Goal: Task Accomplishment & Management: Manage account settings

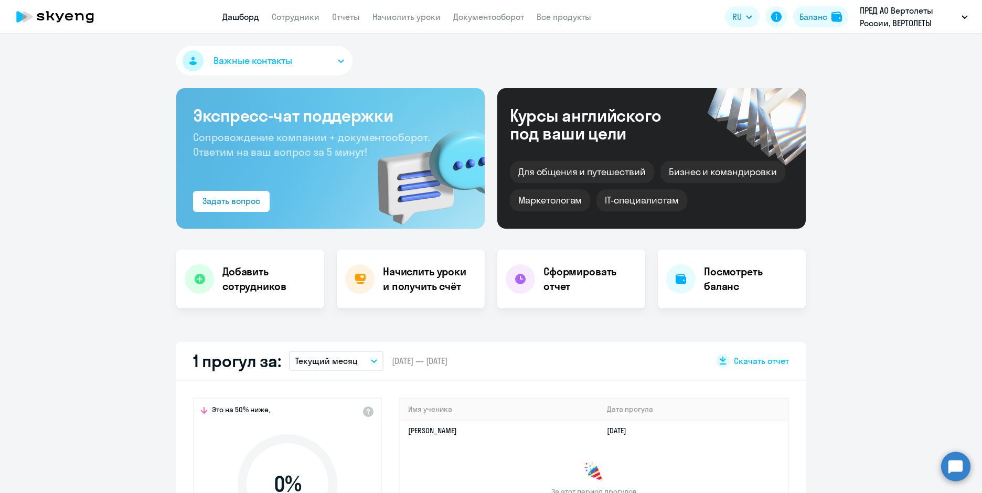
select select "30"
click at [826, 22] on div "Баланс" at bounding box center [813, 16] width 28 height 13
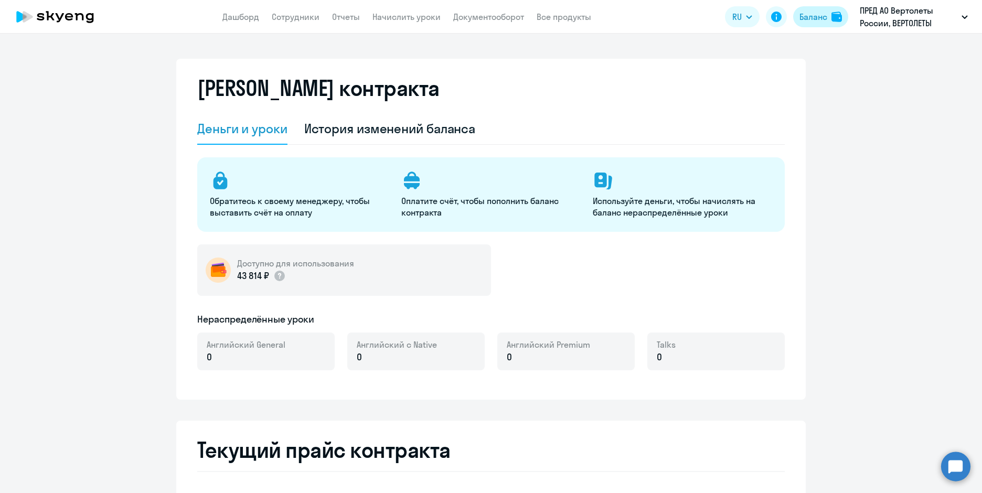
select select "english_adult_not_native_speaker"
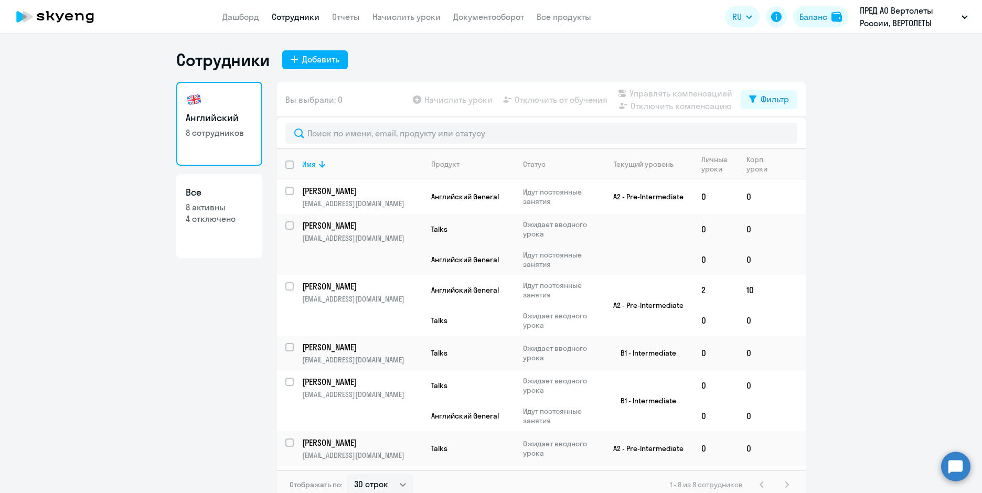
select select "30"
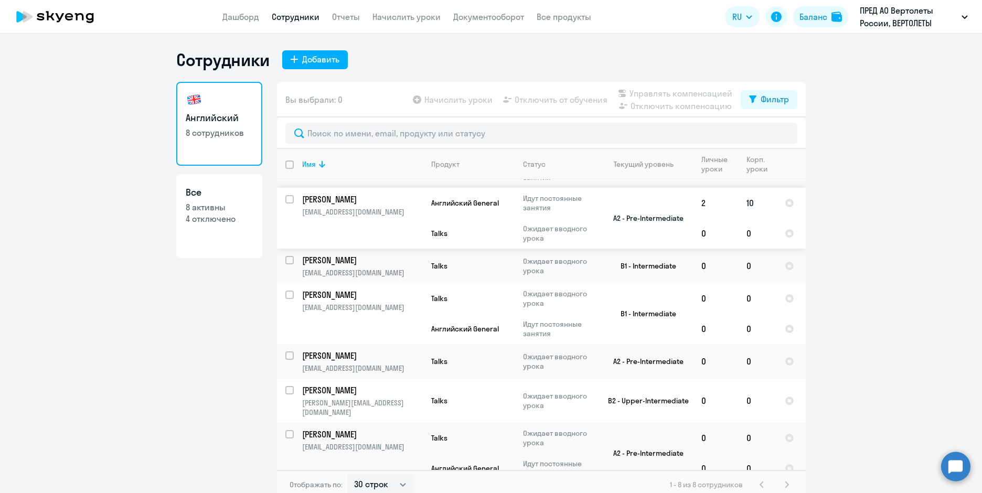
scroll to position [91, 0]
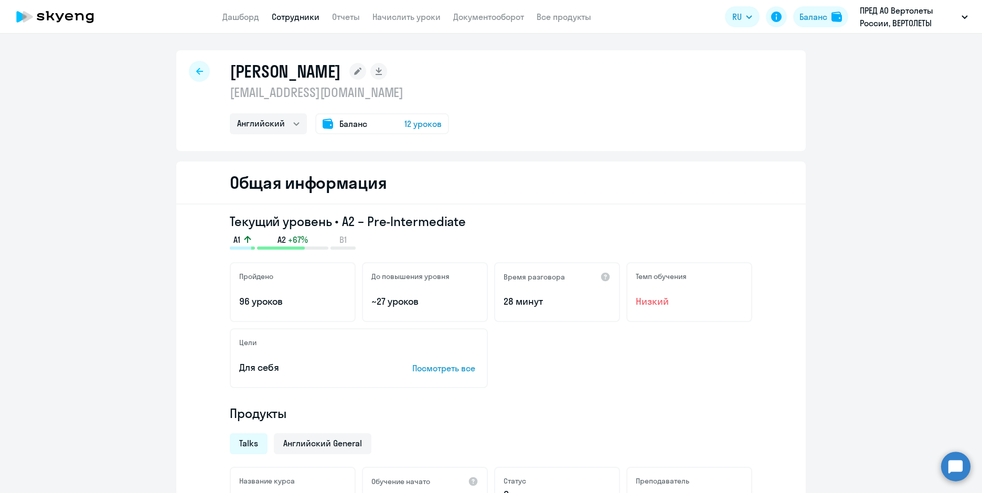
select select "english"
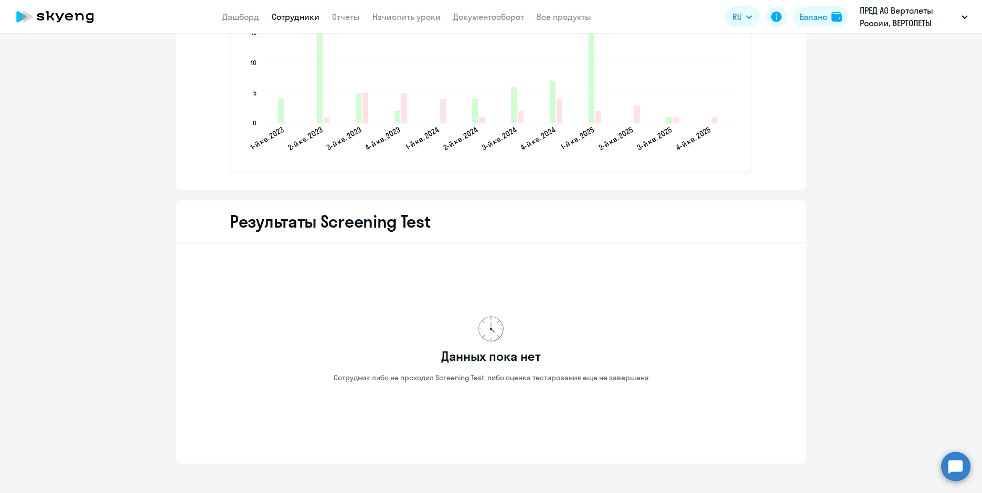
scroll to position [1573, 0]
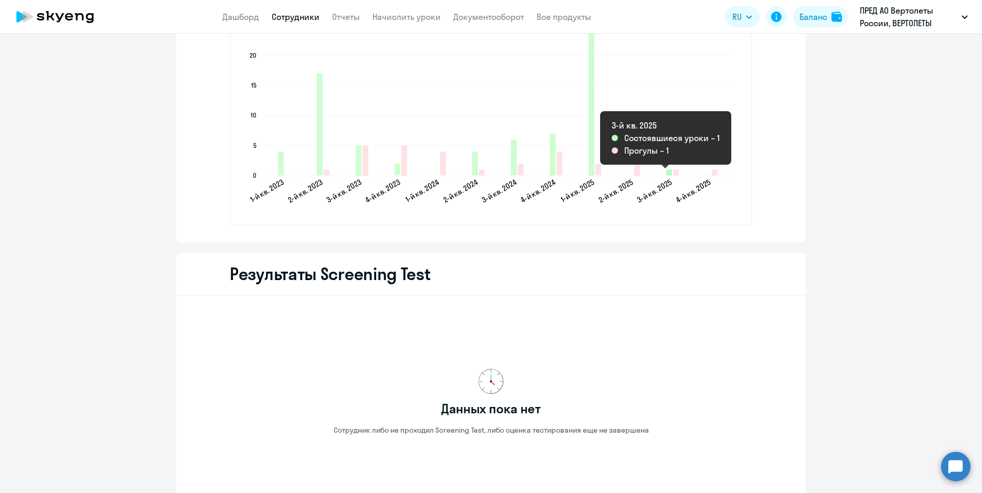
click at [666, 174] on icon "2025-09-21T21:00:00.000Z Состоявшиеся уроки 1" at bounding box center [669, 173] width 6 height 6
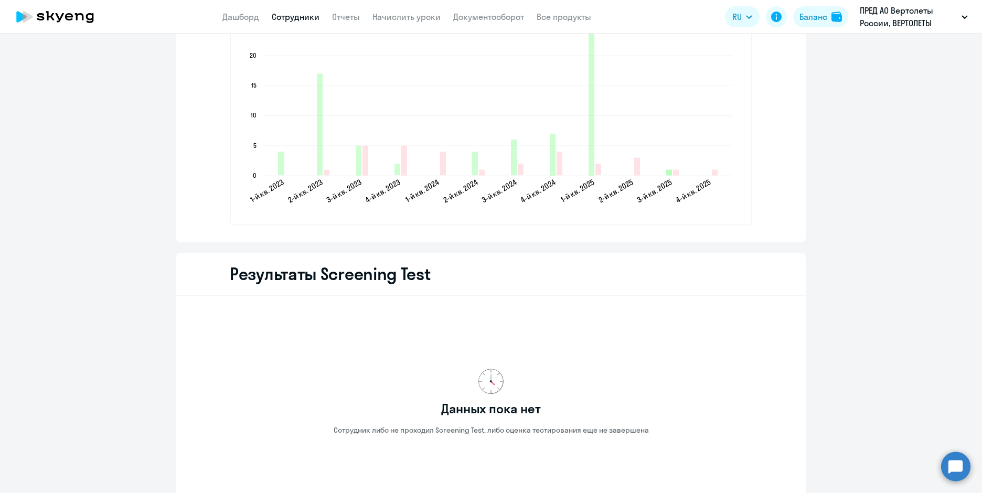
click at [666, 174] on icon "2025-09-21T21:00:00.000Z Состоявшиеся уроки 1" at bounding box center [669, 173] width 6 height 6
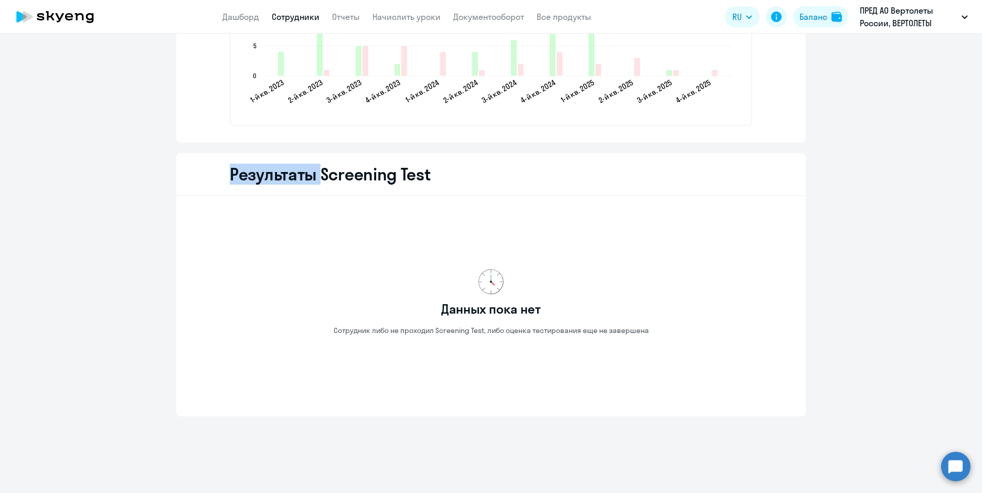
scroll to position [1253, 0]
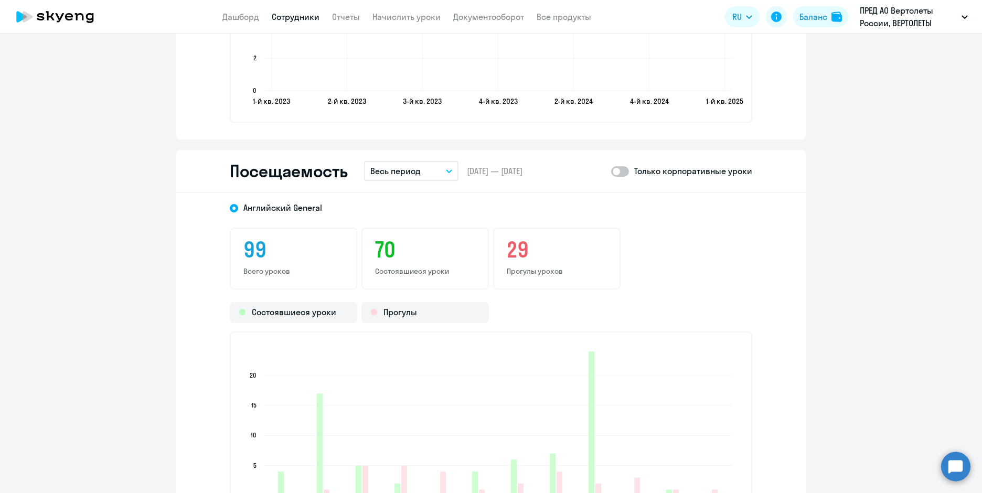
click at [452, 173] on button "Весь период" at bounding box center [411, 171] width 94 height 20
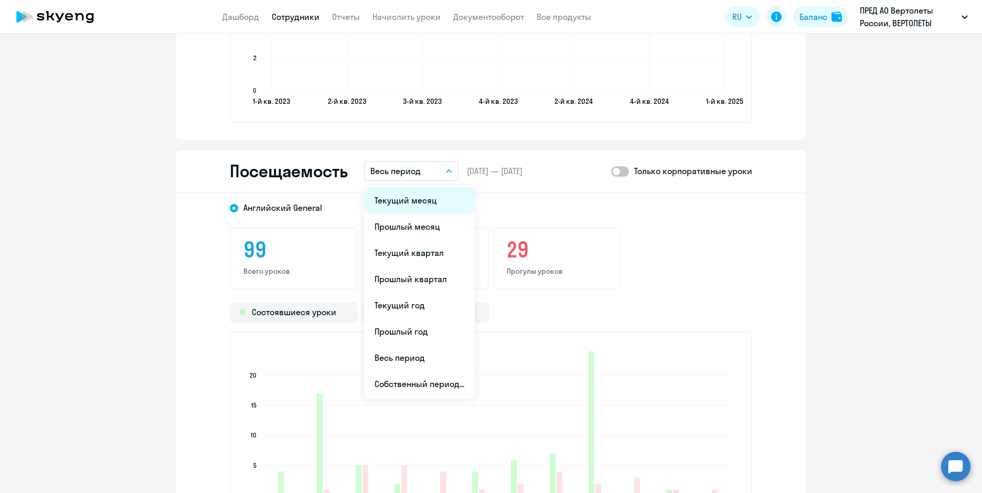
click at [421, 208] on li "Текущий месяц" at bounding box center [419, 200] width 111 height 26
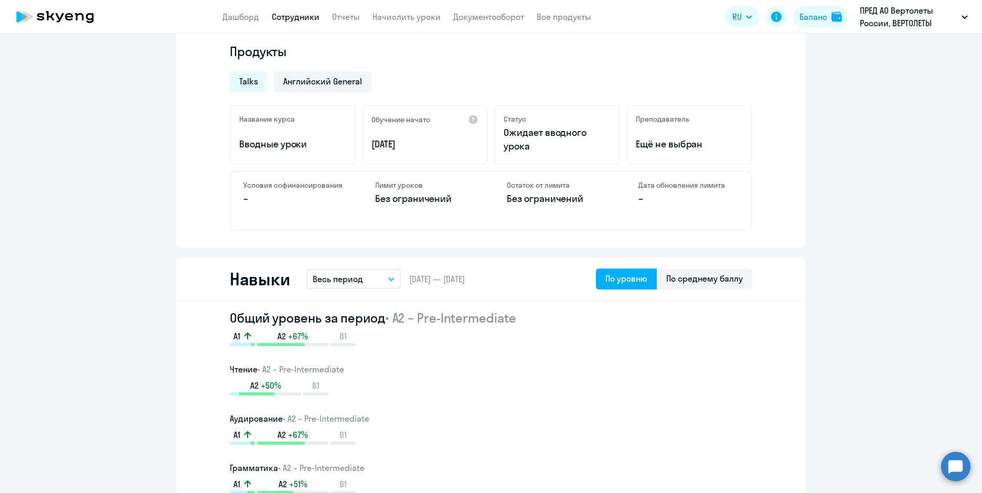
scroll to position [0, 0]
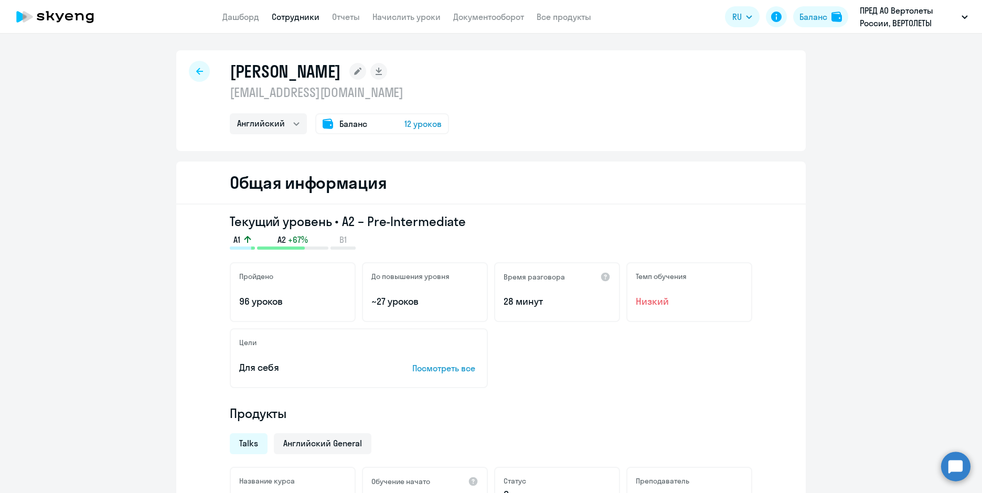
click at [382, 126] on div "Баланс 12 уроков" at bounding box center [382, 123] width 134 height 21
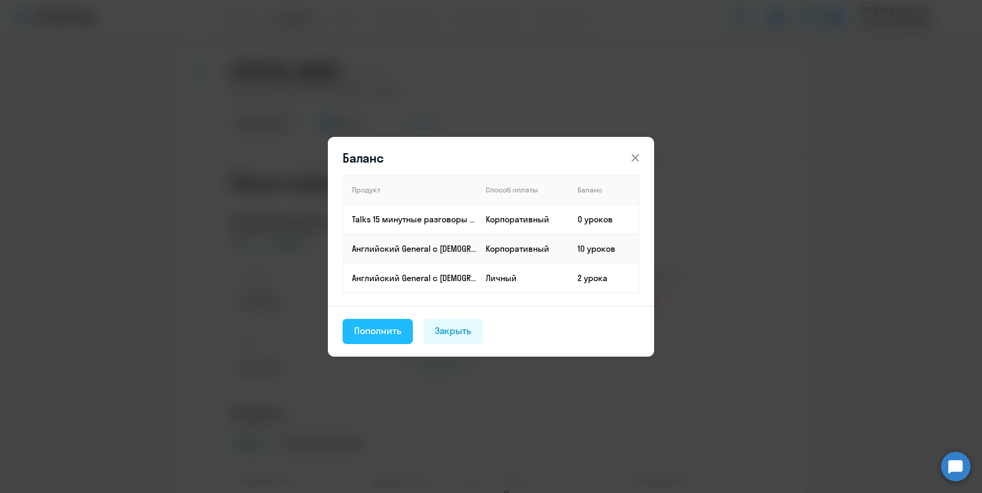
click at [376, 337] on div "Пополнить" at bounding box center [377, 331] width 47 height 14
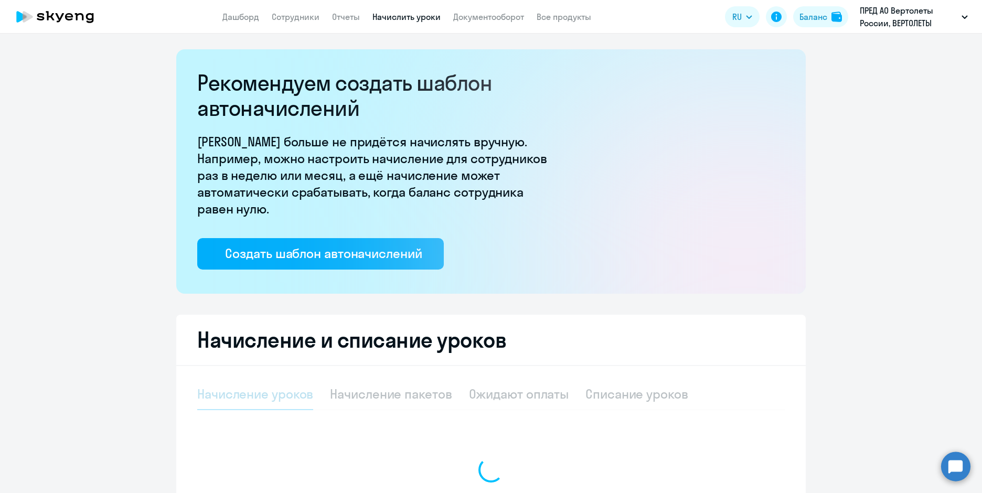
select select "10"
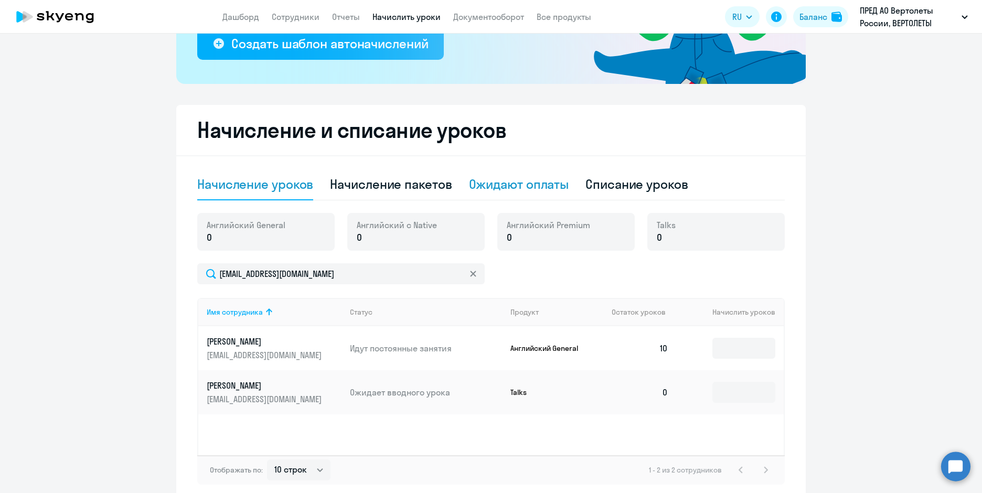
scroll to position [260, 0]
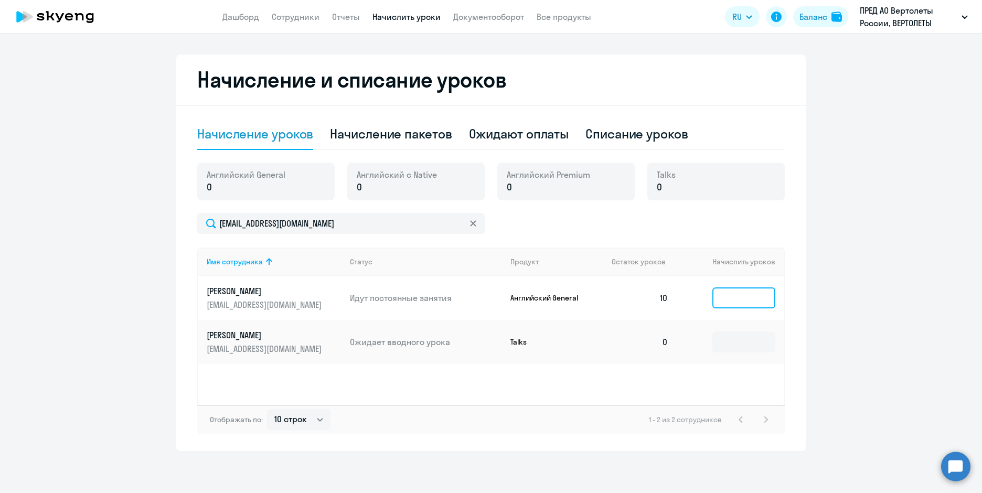
click at [732, 303] on input at bounding box center [743, 297] width 63 height 21
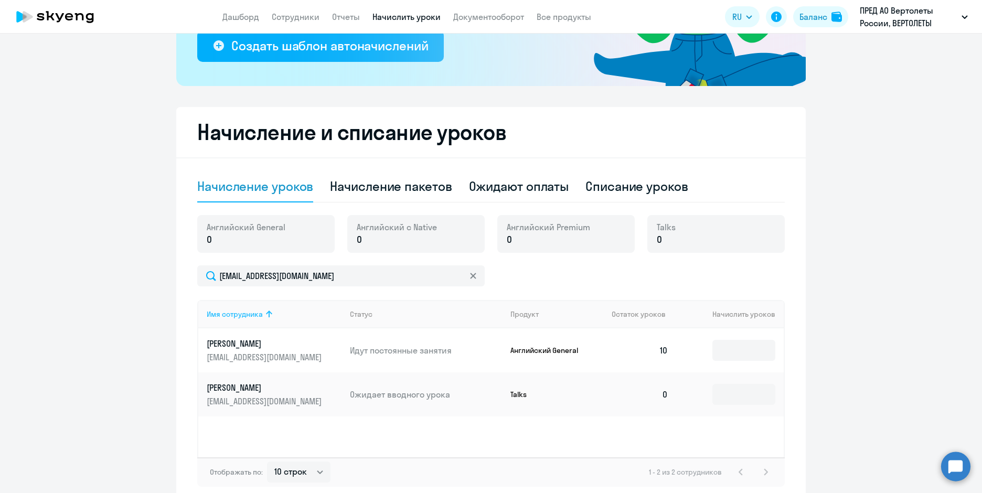
click at [266, 316] on icon at bounding box center [269, 313] width 6 height 7
click at [266, 316] on icon at bounding box center [269, 314] width 6 height 7
click at [266, 316] on icon at bounding box center [269, 313] width 6 height 7
click at [266, 316] on icon at bounding box center [269, 314] width 6 height 7
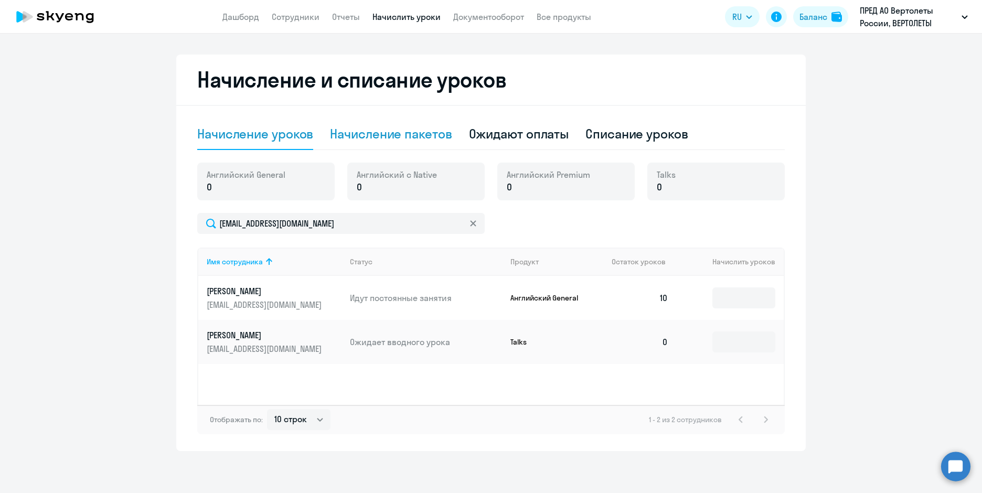
click at [348, 136] on div "Начисление пакетов" at bounding box center [391, 133] width 122 height 17
select select "10"
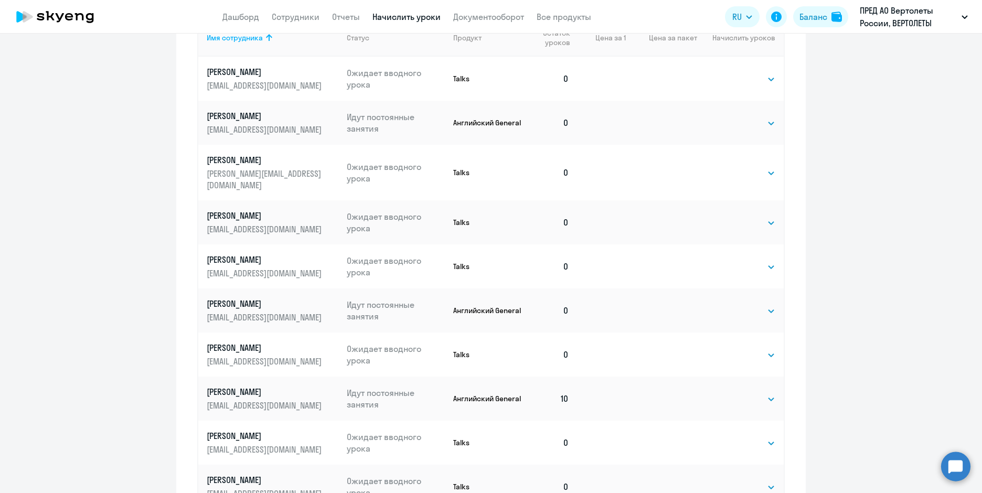
scroll to position [575, 0]
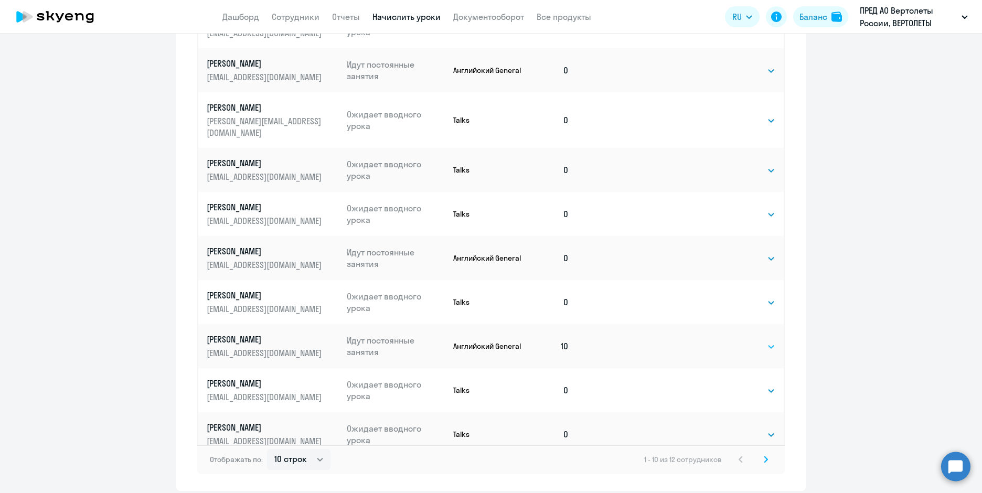
click at [767, 340] on select "Выбрать 4 8 16 32 64 96 128" at bounding box center [753, 346] width 43 height 13
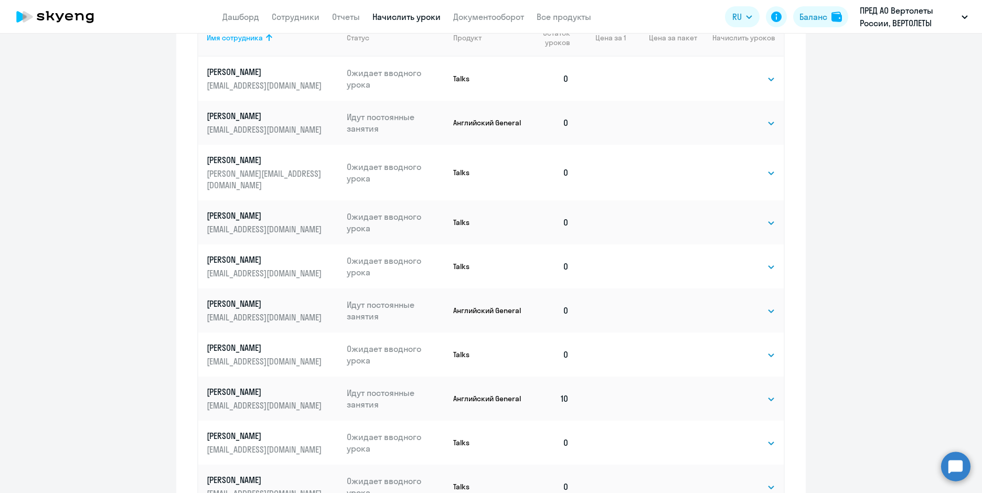
scroll to position [470, 0]
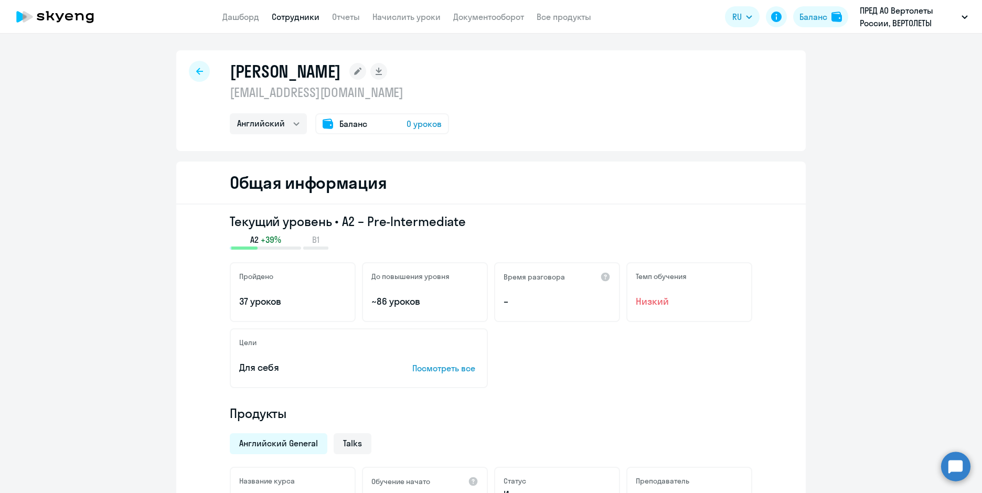
select select "english"
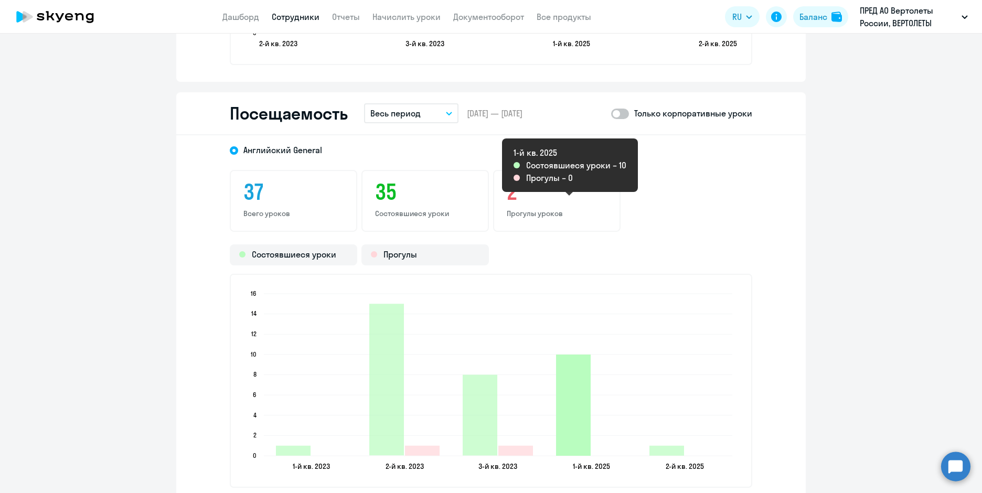
scroll to position [1259, 0]
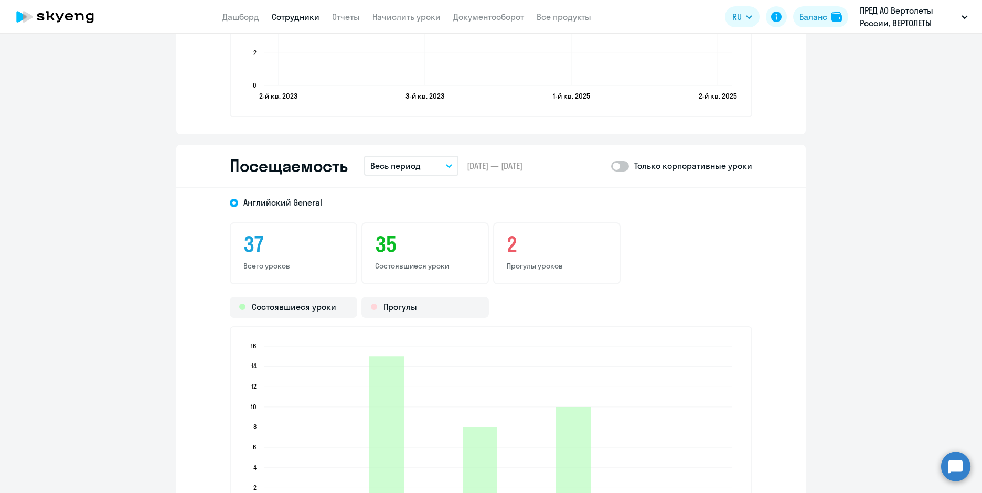
click at [406, 170] on p "Весь период" at bounding box center [395, 165] width 50 height 13
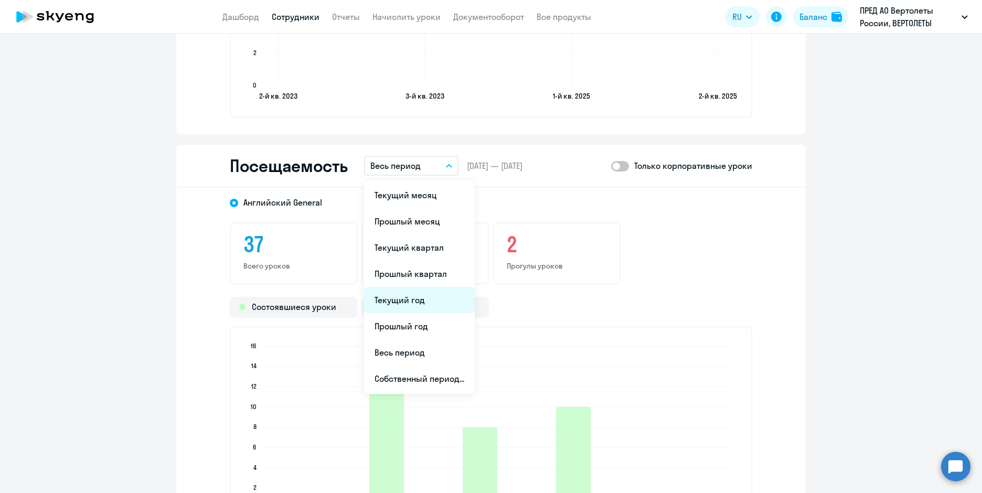
click at [416, 296] on li "Текущий год" at bounding box center [419, 300] width 111 height 26
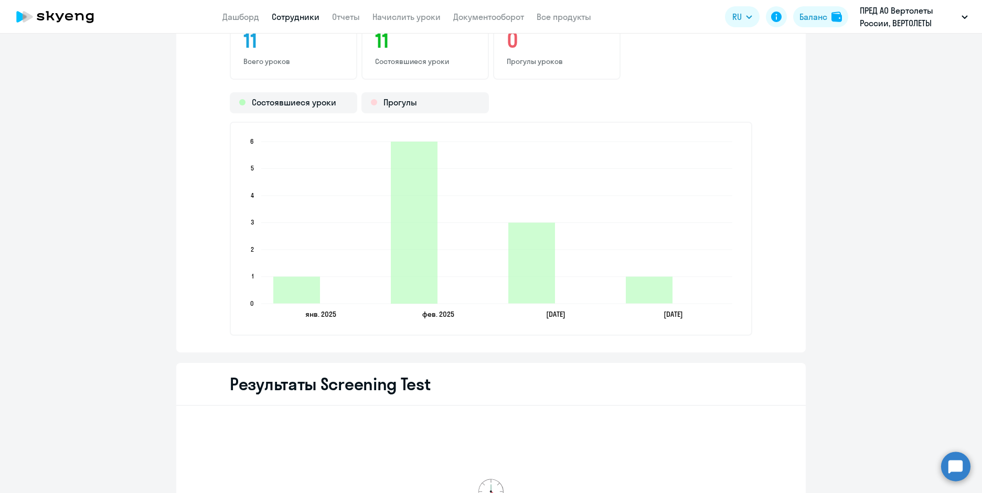
scroll to position [1358, 0]
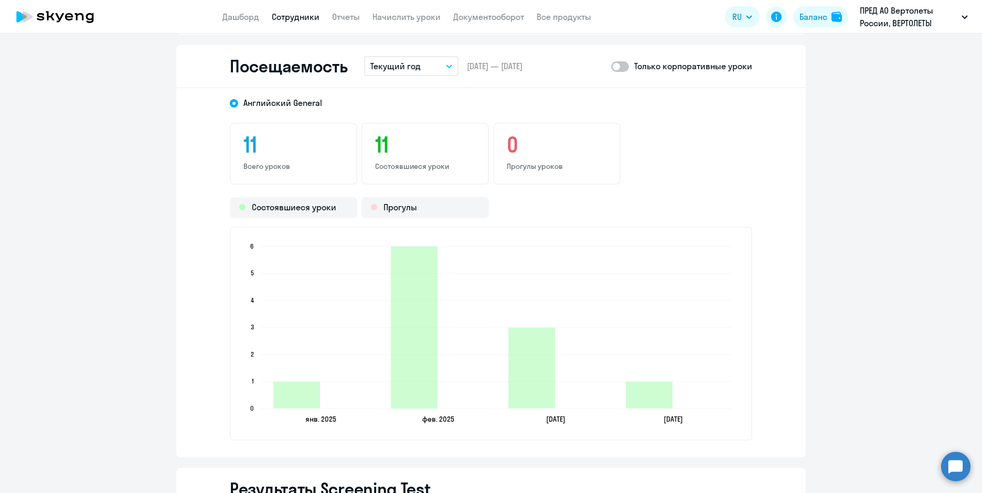
click at [370, 62] on p "Текущий год" at bounding box center [395, 66] width 50 height 13
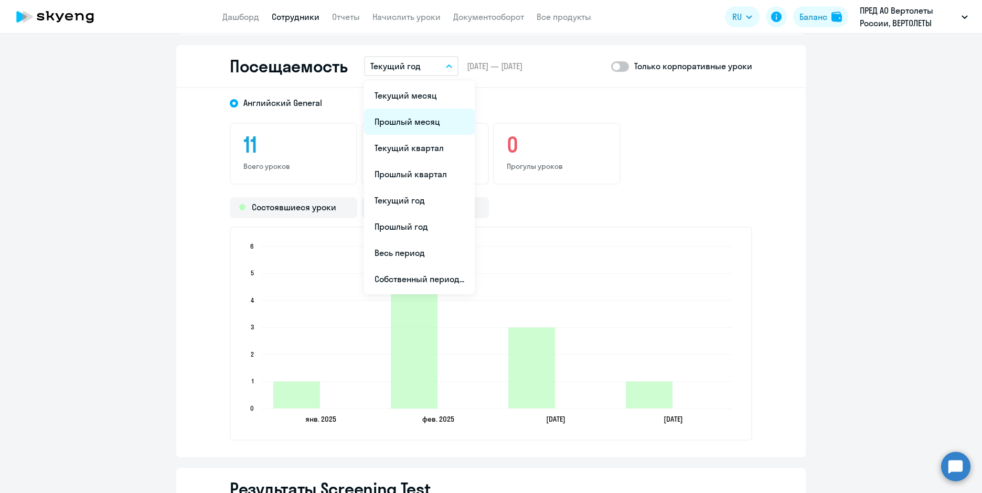
click at [405, 124] on li "Прошлый месяц" at bounding box center [419, 122] width 111 height 26
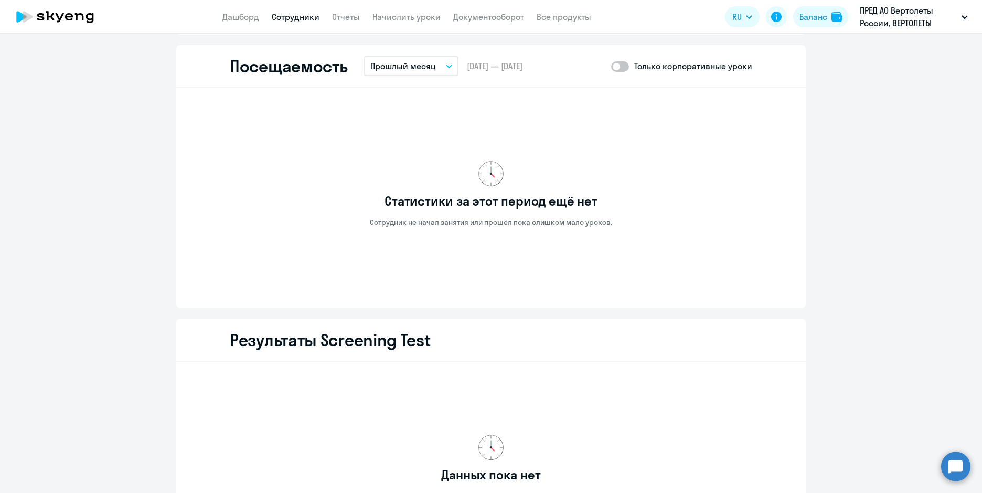
scroll to position [1253, 0]
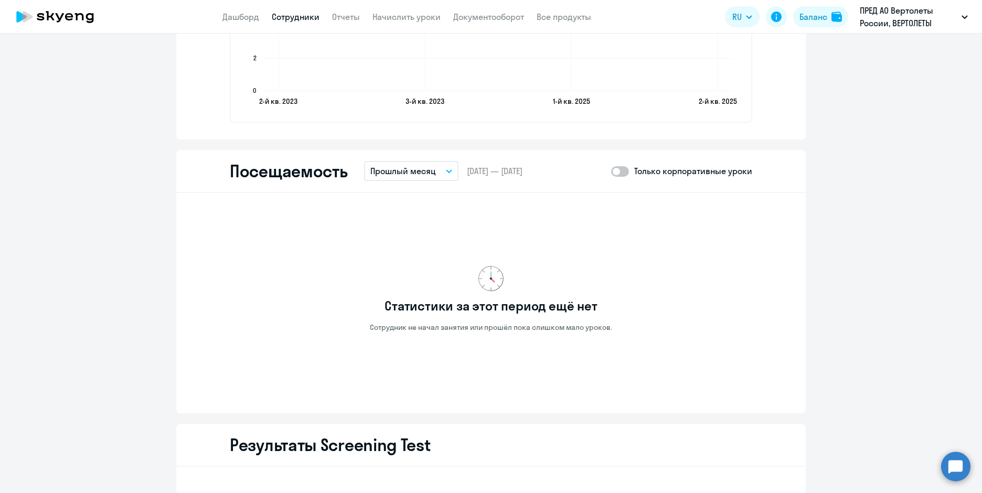
click at [419, 169] on p "Прошлый месяц" at bounding box center [403, 171] width 66 height 13
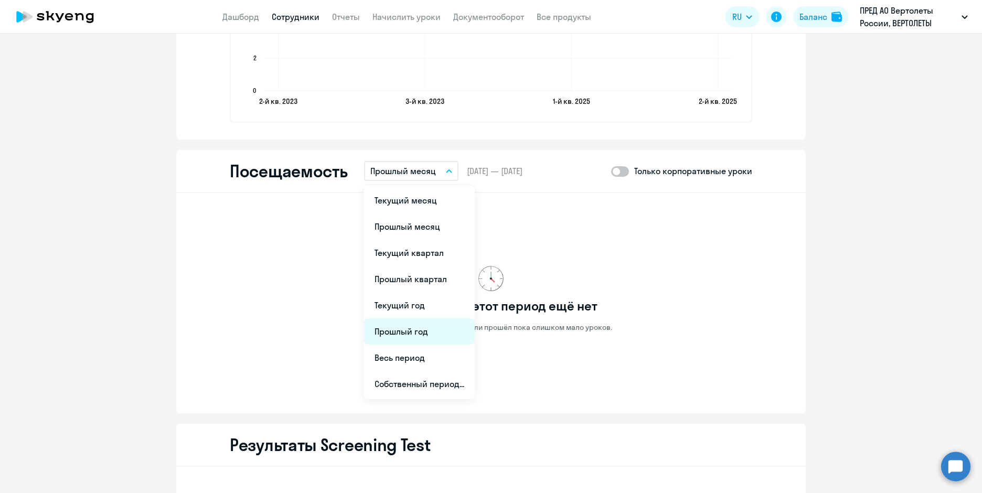
click at [425, 333] on li "Прошлый год" at bounding box center [419, 331] width 111 height 26
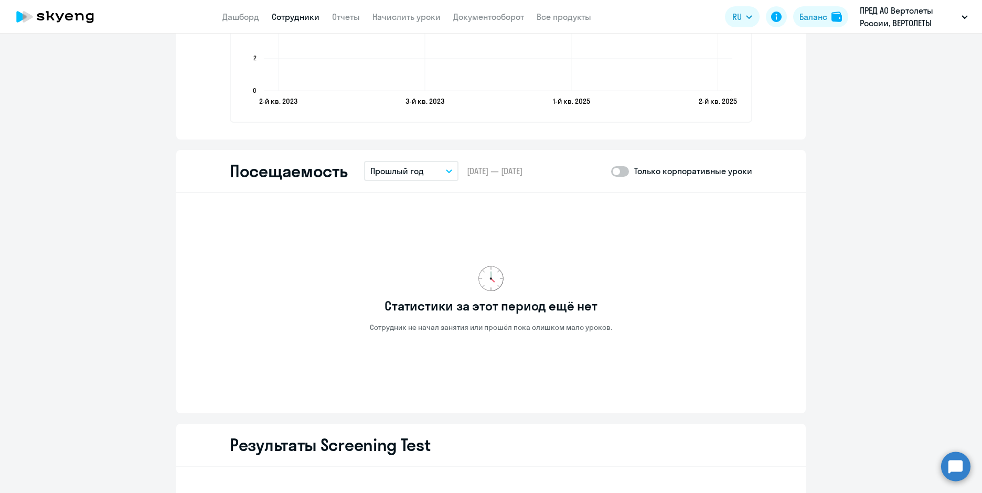
click at [425, 164] on button "Прошлый год" at bounding box center [411, 171] width 94 height 20
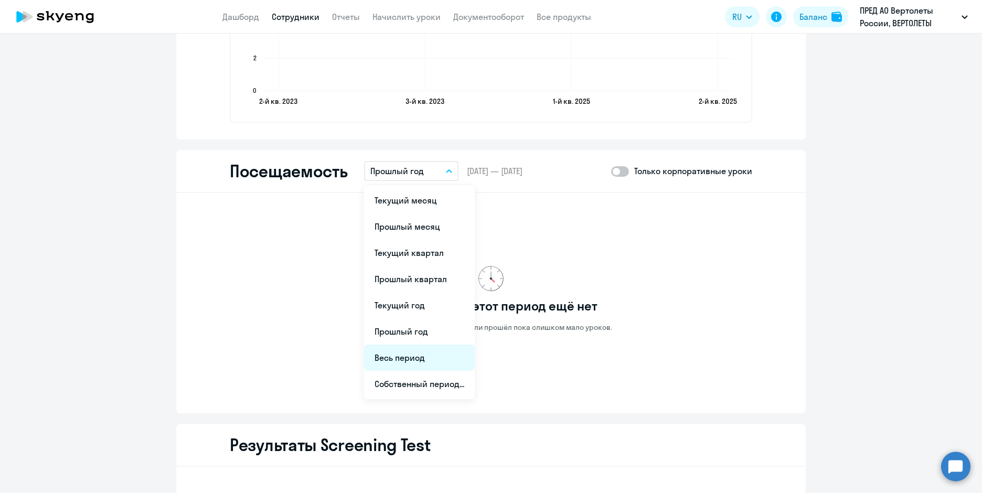
click at [421, 357] on li "Весь период" at bounding box center [419, 358] width 111 height 26
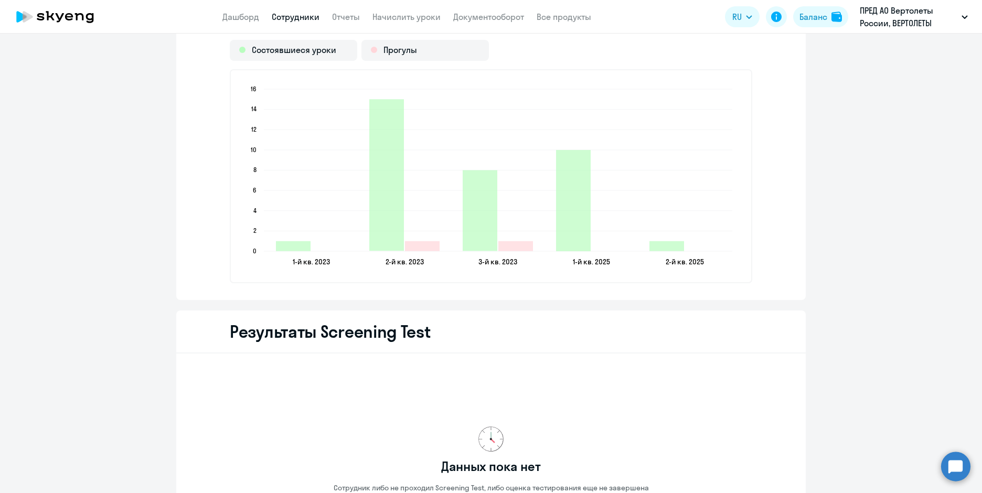
scroll to position [1568, 0]
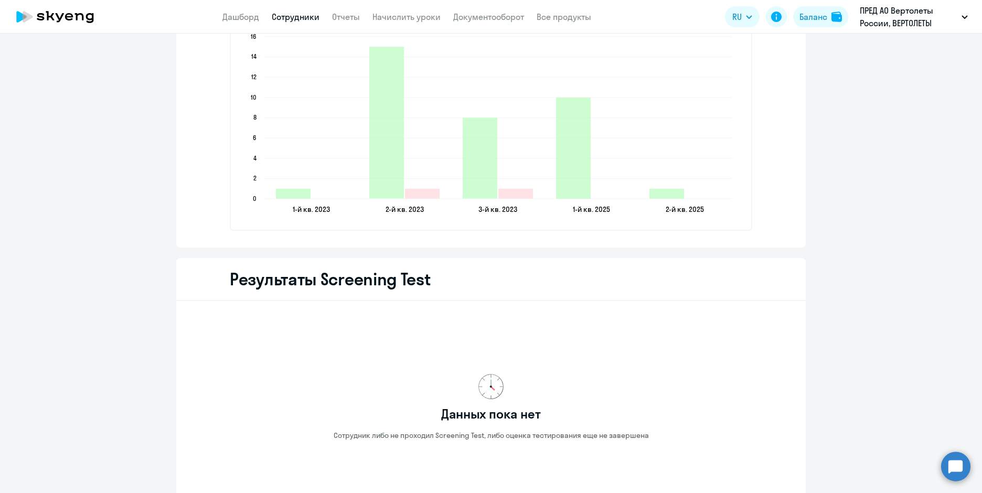
click at [281, 247] on div "Английский General 37 Всего уроков 35 Состоявшиеся уроки 2 Прогулы уроков Состо…" at bounding box center [490, 62] width 629 height 369
click at [381, 246] on div "Английский General 37 Всего уроков 35 Состоявшиеся уроки 2 Прогулы уроков Состо…" at bounding box center [490, 62] width 629 height 369
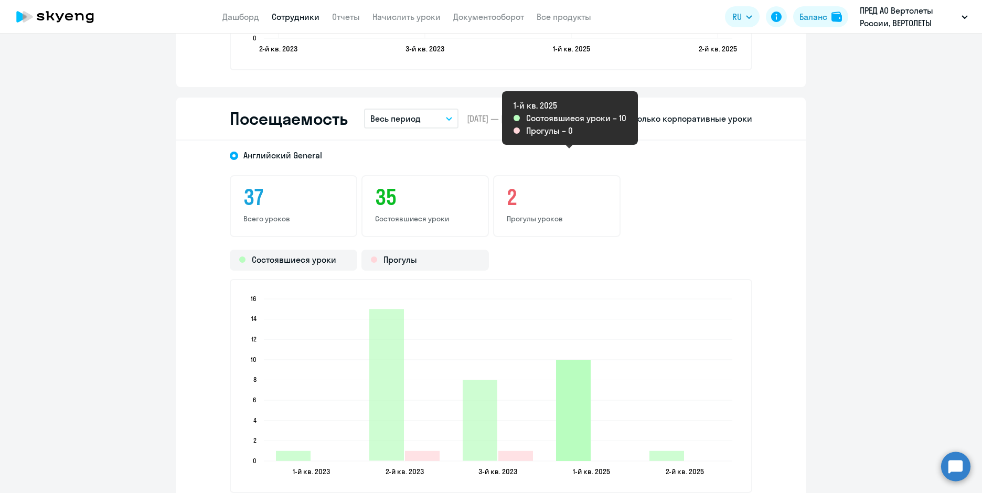
scroll to position [1253, 0]
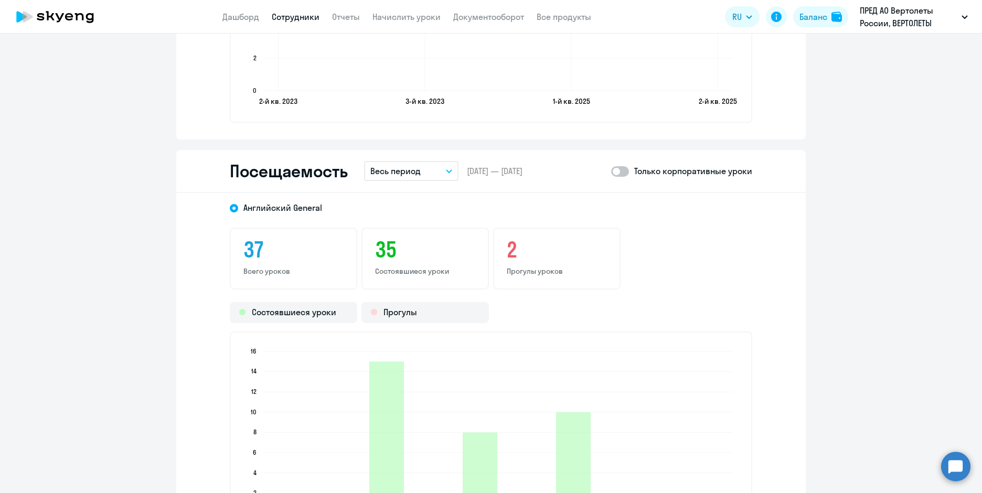
click at [422, 179] on button "Весь период" at bounding box center [411, 171] width 94 height 20
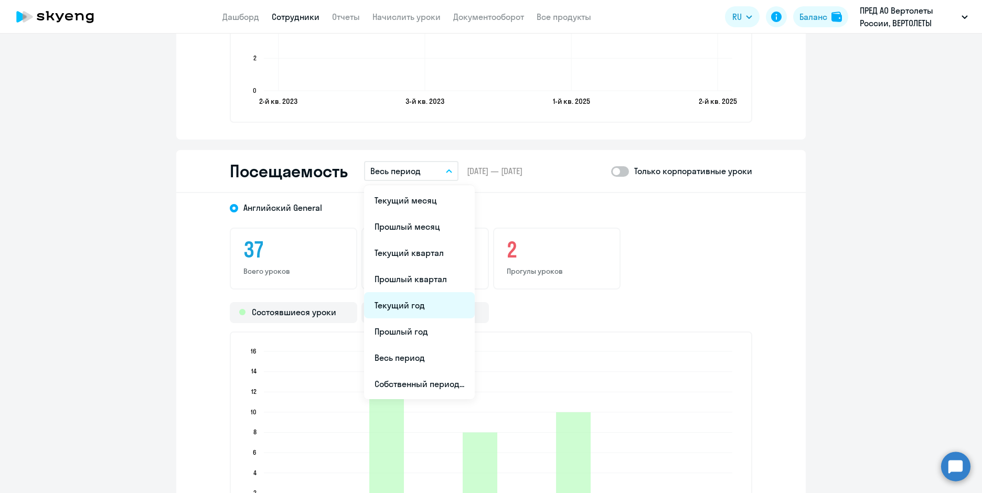
click at [419, 296] on li "Текущий год" at bounding box center [419, 305] width 111 height 26
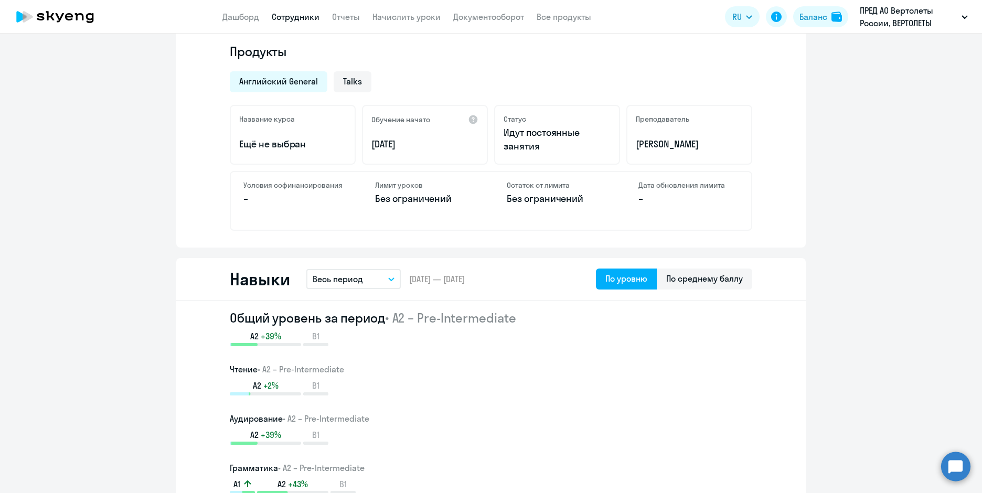
scroll to position [0, 0]
